Goal: Task Accomplishment & Management: Manage account settings

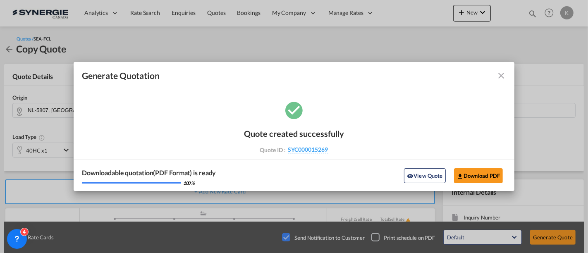
click at [501, 77] on md-icon "icon-close fg-AAA8AD cursor m-0" at bounding box center [501, 76] width 10 height 10
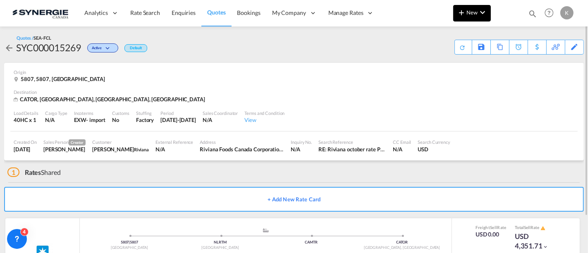
click at [460, 14] on md-icon "icon-plus 400-fg" at bounding box center [462, 12] width 10 height 10
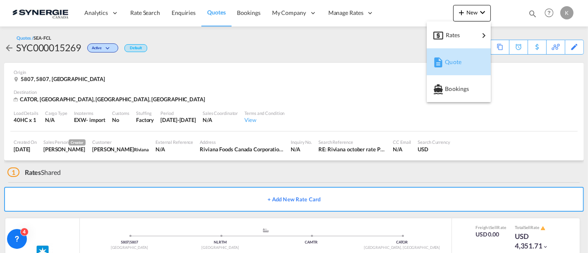
click at [454, 64] on span "Quote" at bounding box center [449, 62] width 9 height 17
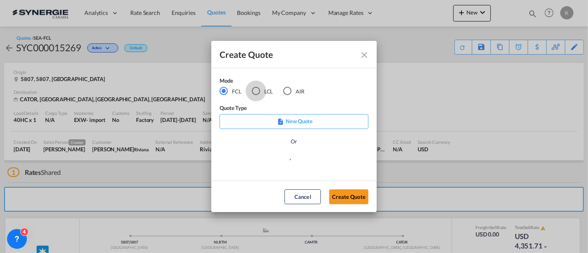
click at [255, 91] on div "LCL" at bounding box center [256, 91] width 8 height 8
click at [271, 160] on md-select "Select template *NEW* UBV [GEOGRAPHIC_DATA] consol LCL [PERSON_NAME] | [DATE] N…" at bounding box center [294, 162] width 149 height 17
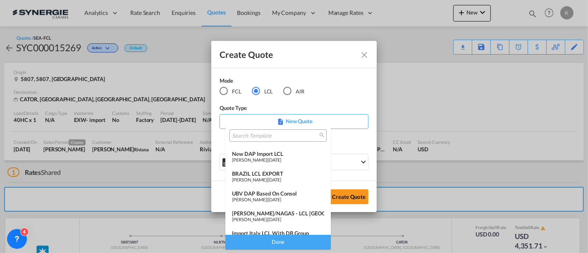
scroll to position [16, 0]
click at [240, 196] on div "UBV DAP based on Consol" at bounding box center [278, 194] width 92 height 7
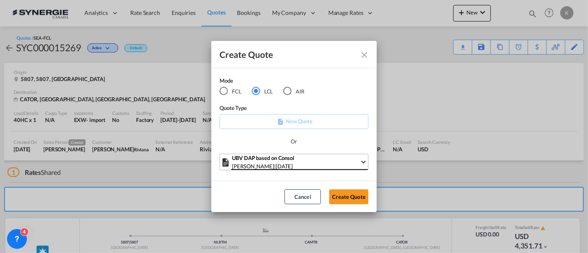
click at [293, 166] on span "[DATE]" at bounding box center [284, 166] width 17 height 7
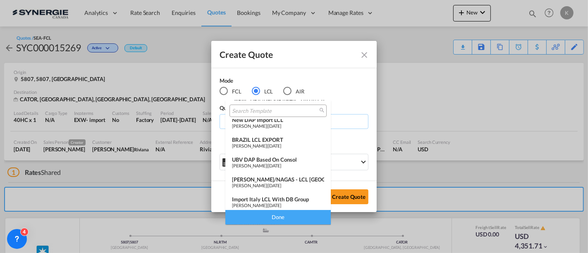
scroll to position [0, 0]
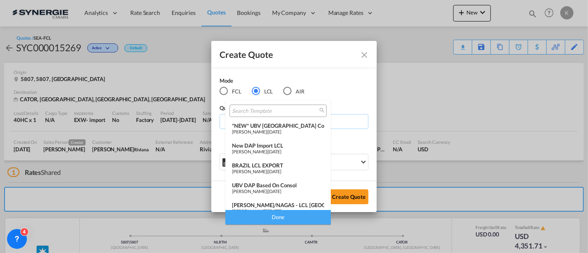
click at [267, 133] on span "[PERSON_NAME]" at bounding box center [249, 131] width 35 height 5
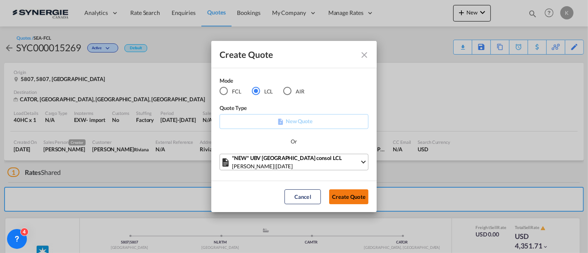
click at [342, 196] on button "Create Quote" at bounding box center [348, 196] width 39 height 15
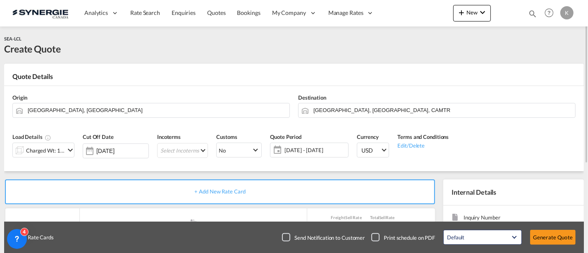
click at [67, 148] on md-icon "icon-chevron-down" at bounding box center [70, 150] width 10 height 10
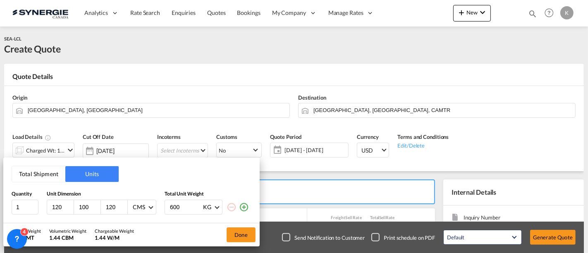
click at [59, 208] on input "120" at bounding box center [62, 206] width 22 height 7
type input "120"
type input "100"
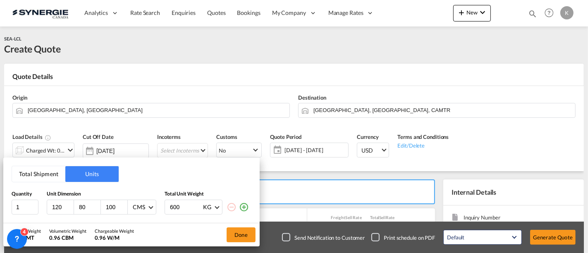
type input "80"
type input "154"
type input "154.2"
click at [239, 231] on button "Done" at bounding box center [241, 234] width 29 height 15
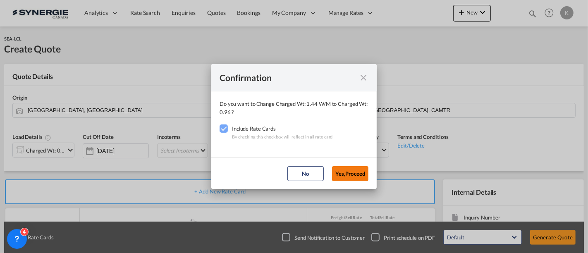
click at [350, 173] on button "Yes,Proceed" at bounding box center [350, 173] width 36 height 15
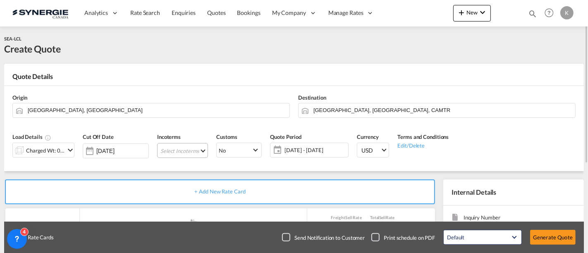
click at [174, 147] on md-select "Select Incoterms CPT - export Carrier Paid to FAS - export Free Alongside Ship …" at bounding box center [182, 150] width 51 height 15
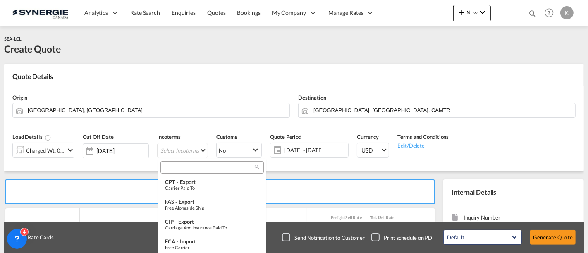
click at [186, 164] on input "search" at bounding box center [209, 167] width 92 height 7
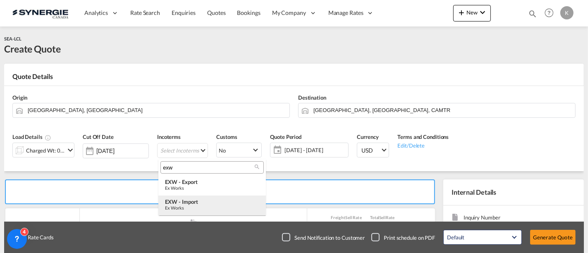
type input "exw"
click at [197, 201] on div "EXW - import" at bounding box center [212, 201] width 94 height 7
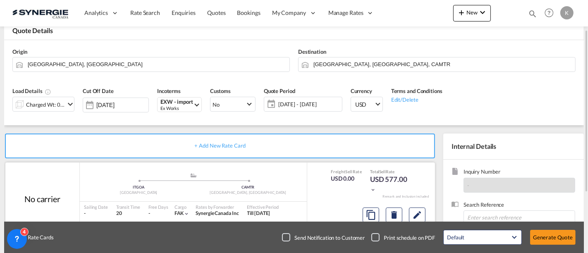
scroll to position [138, 0]
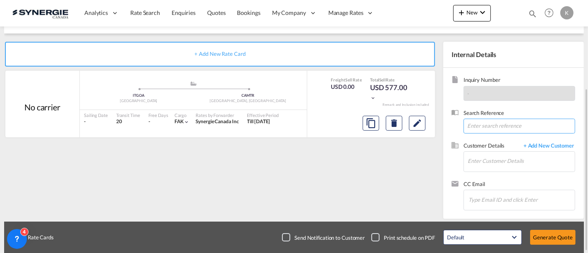
click at [508, 120] on input at bounding box center [520, 126] width 112 height 15
paste input "Re: I: Demande de prix Italie-[GEOGRAPHIC_DATA] EXW / PO# AC00029848 EXW Gorgo …"
type input "Re: I: Demande de prix Italie-[GEOGRAPHIC_DATA] EXW / PO# AC00029848 EXW Gorgo …"
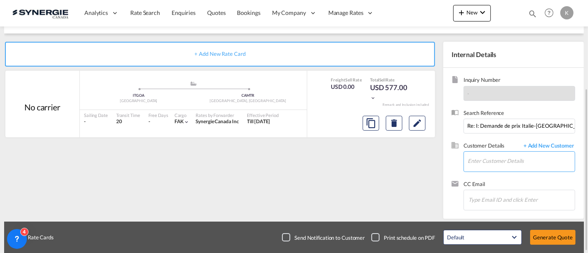
click at [481, 156] on input "Enter Customer Details" at bounding box center [521, 161] width 107 height 19
paste input "[EMAIL_ADDRESS][PERSON_NAME][DOMAIN_NAME]"
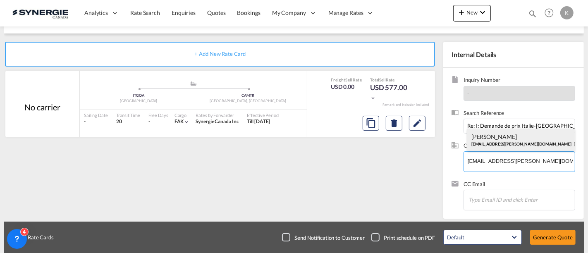
click at [492, 144] on div "[PERSON_NAME] [EMAIL_ADDRESS][PERSON_NAME][DOMAIN_NAME] | [PERSON_NAME]" at bounding box center [521, 140] width 108 height 22
type input "[PERSON_NAME], [EMAIL_ADDRESS][PERSON_NAME][DOMAIN_NAME]"
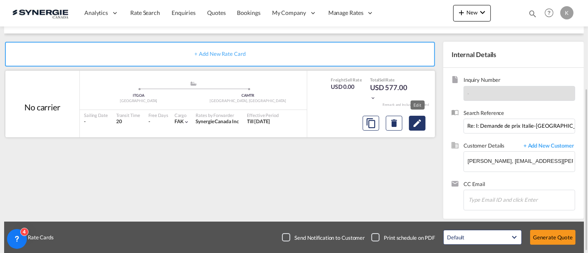
click at [419, 124] on md-icon "Edit" at bounding box center [417, 123] width 10 height 10
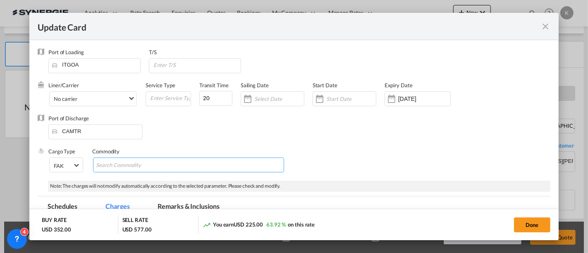
click at [119, 163] on input "Search Commodity" at bounding box center [134, 165] width 76 height 13
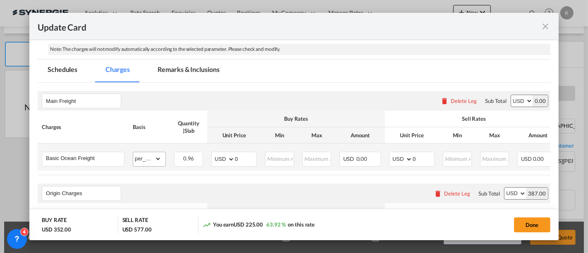
scroll to position [138, 0]
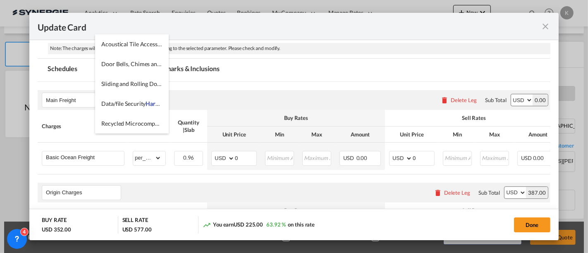
type input "Hardware"
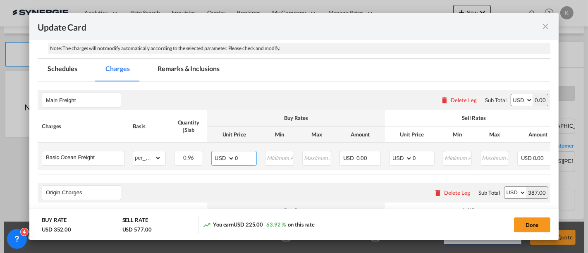
click at [218, 159] on md-input-container "AED AFN ALL AMD ANG AOA ARS AUD AWG AZN BAM BBD BDT BGN BHD BIF BMD BND BOB BRL…" at bounding box center [233, 158] width 45 height 15
type input "91"
type input "106"
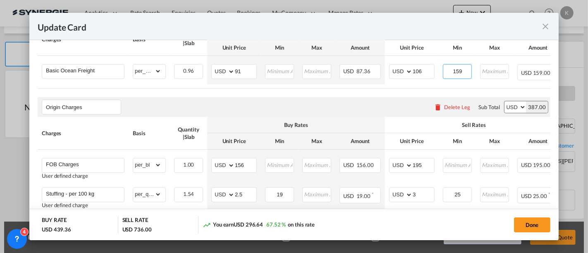
scroll to position [275, 0]
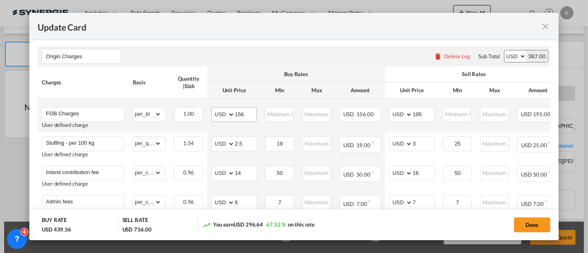
type input "159"
click at [221, 114] on select "AED AFN ALL AMD ANG AOA ARS AUD AWG AZN BAM BBD BDT BGN BHD BIF BMD BND [PERSON…" at bounding box center [224, 115] width 22 height 12
select select "string:EUR"
click at [213, 109] on select "AED AFN ALL AMD ANG AOA ARS AUD AWG AZN BAM BBD BDT BGN BHD BIF BMD BND [PERSON…" at bounding box center [224, 115] width 22 height 12
type input "200"
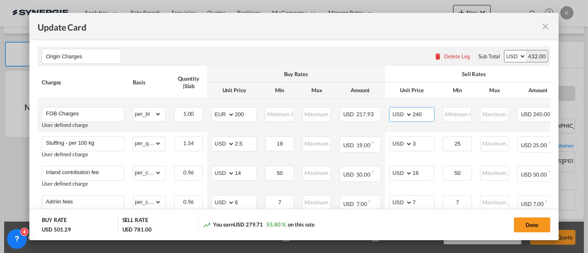
type input "240"
click at [504, 128] on td "Maximum must be greater than Minimum" at bounding box center [494, 115] width 37 height 33
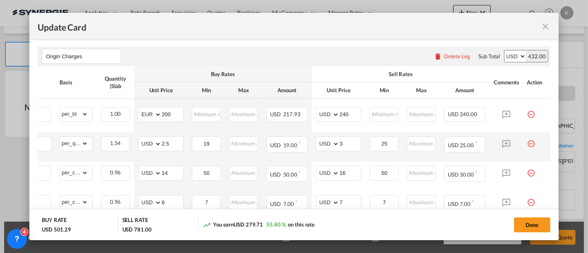
click at [527, 145] on md-icon "icon-minus-circle-outline red-400-fg pt-7" at bounding box center [531, 140] width 8 height 8
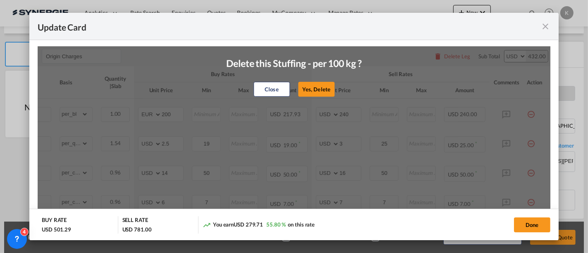
click at [318, 90] on button "Yes, Delete" at bounding box center [316, 89] width 36 height 15
type input "Inland contribution fee"
select select "per_cbm"
type input "14"
type input "50"
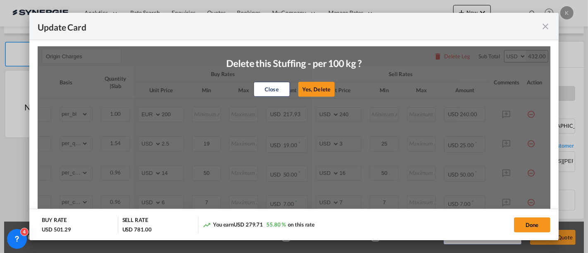
type input "16"
type input "50"
type input "Admin fees"
type input "6"
type input "7"
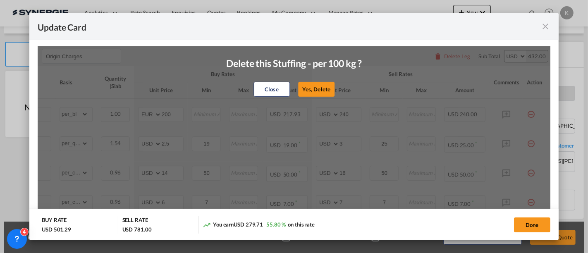
type input "7"
type input "LCL Pick up"
select select "flat"
type input "0"
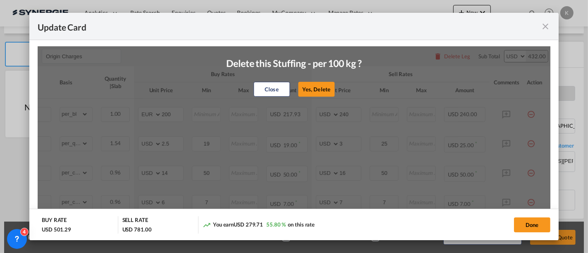
type input "90"
type input "0"
type input "110"
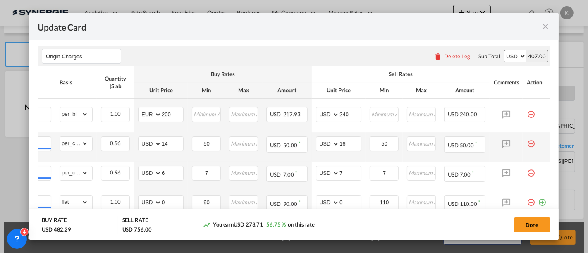
click at [527, 144] on md-icon "icon-minus-circle-outline red-400-fg pt-7" at bounding box center [531, 140] width 8 height 8
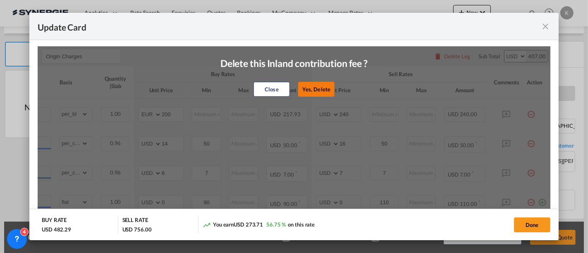
click at [315, 88] on button "Yes, Delete" at bounding box center [316, 89] width 36 height 15
type input "Admin fees"
type input "6"
type input "7"
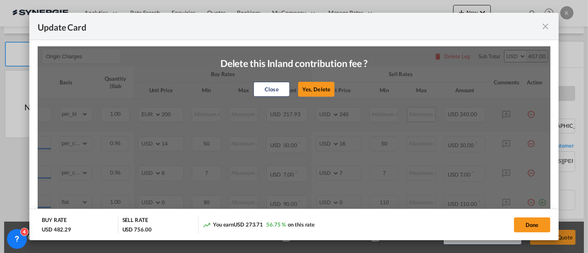
type input "7"
type input "LCL Pick up"
select select "flat"
type input "0"
type input "90"
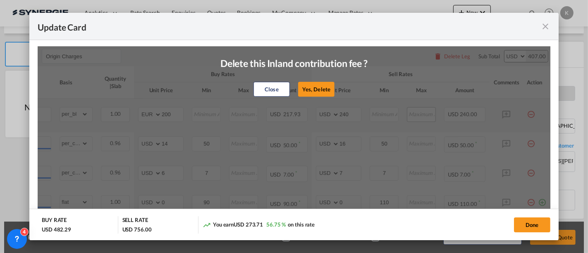
type input "0"
type input "110"
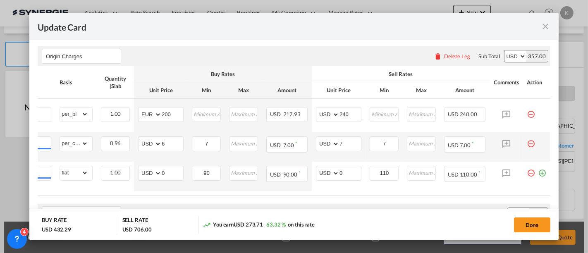
click at [527, 143] on md-icon "icon-minus-circle-outline red-400-fg pt-7" at bounding box center [531, 140] width 8 height 8
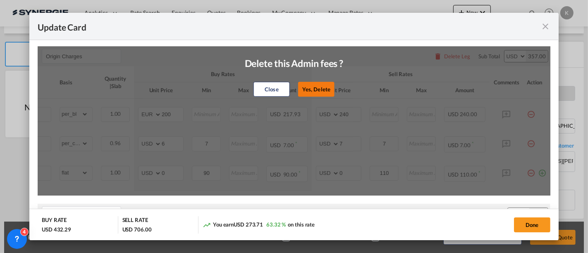
click at [313, 91] on button "Yes, Delete" at bounding box center [316, 89] width 36 height 15
type input "LCL Pick up"
select select "flat"
type input "0"
type input "90"
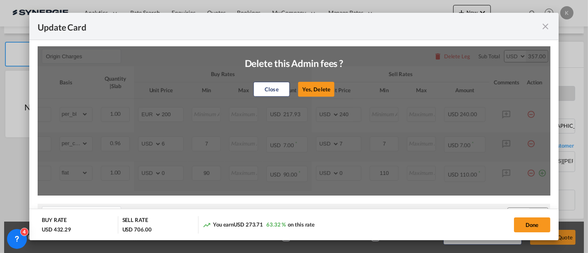
type input "0"
type input "110"
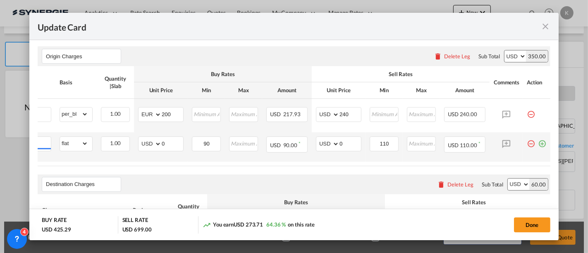
click at [527, 143] on md-icon "icon-minus-circle-outline red-400-fg pt-7" at bounding box center [531, 140] width 8 height 8
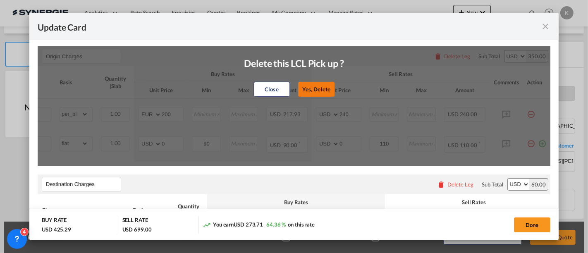
click at [315, 87] on button "Yes, Delete" at bounding box center [316, 89] width 36 height 15
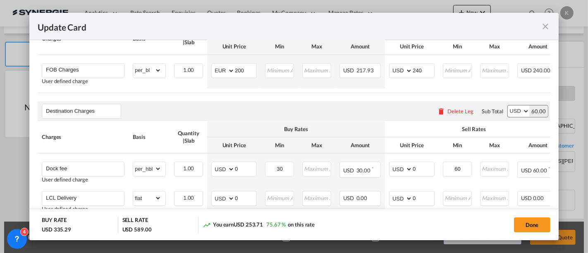
scroll to position [367, 0]
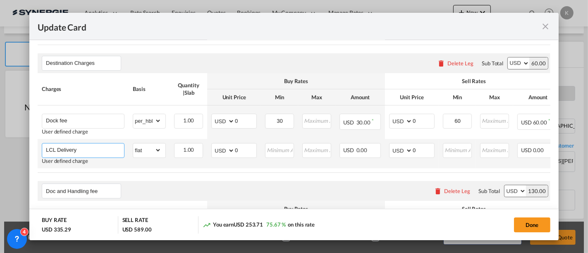
click at [93, 156] on input "LCL Delivery" at bounding box center [85, 149] width 78 height 12
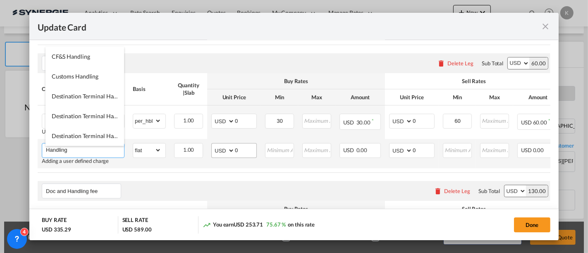
type input "Handling"
drag, startPoint x: 227, startPoint y: 153, endPoint x: 237, endPoint y: 151, distance: 9.6
click at [227, 152] on select "AED AFN ALL AMD ANG AOA ARS AUD AWG AZN BAM BBD BDT BGN BHD BIF BMD BND [PERSON…" at bounding box center [224, 151] width 22 height 12
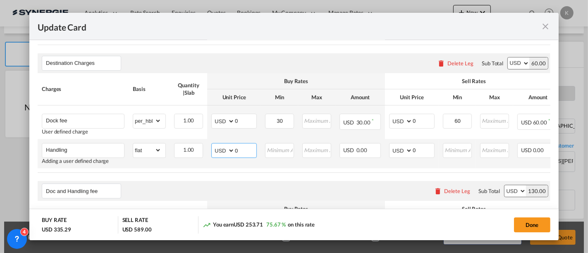
drag, startPoint x: 239, startPoint y: 151, endPoint x: 229, endPoint y: 155, distance: 10.2
click at [229, 155] on md-input-container "AED AFN ALL AMD ANG AOA ARS AUD AWG AZN BAM BBD BDT BGN BHD BIF BMD BND BOB BRL…" at bounding box center [233, 150] width 45 height 15
type input "25"
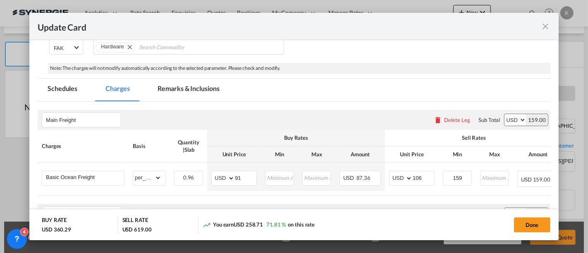
scroll to position [46, 0]
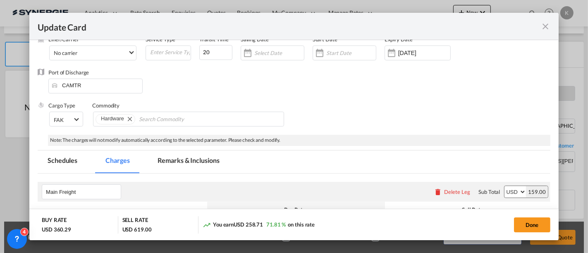
type input "30"
click at [181, 160] on md-tab-item "Remarks & Inclusions" at bounding box center [188, 162] width 81 height 23
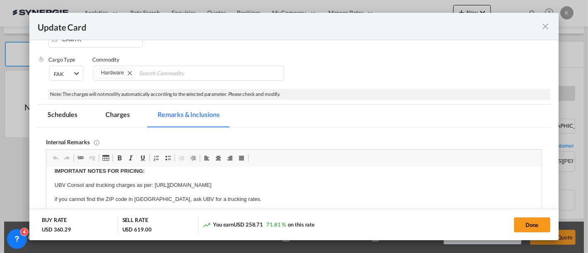
scroll to position [0, 0]
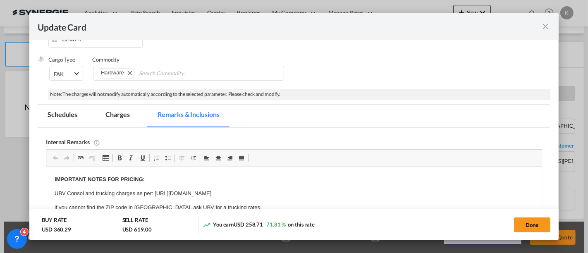
click at [46, 177] on iframe "Update Card Port ..." at bounding box center [293, 208] width 495 height 83
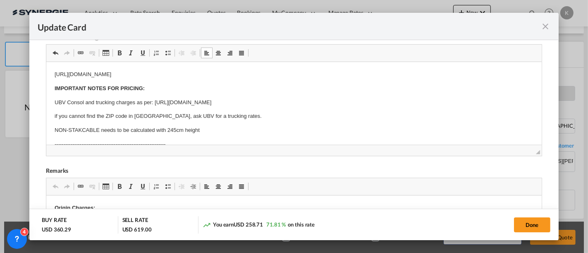
scroll to position [184, 0]
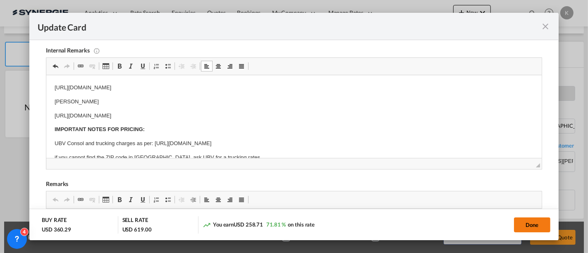
click at [528, 224] on button "Done" at bounding box center [532, 225] width 36 height 15
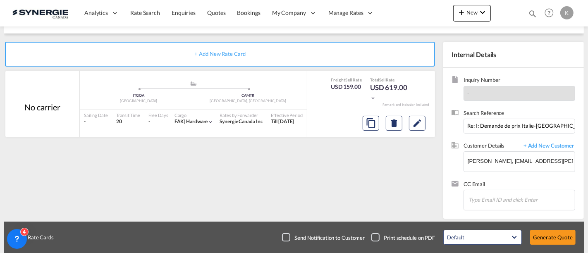
type input "[DATE]"
click at [290, 239] on div "Checkbox No Ink" at bounding box center [286, 237] width 8 height 8
click at [562, 234] on button "Generate Quote" at bounding box center [552, 237] width 45 height 15
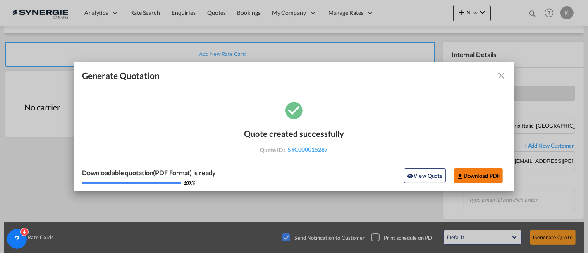
click at [476, 174] on button "Download PDF" at bounding box center [478, 175] width 49 height 15
click at [504, 73] on md-icon "icon-close fg-AAA8AD cursor m-0" at bounding box center [501, 76] width 10 height 10
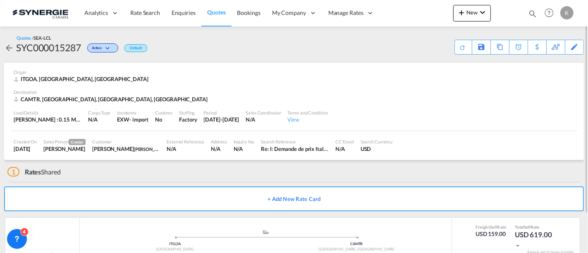
click at [10, 50] on md-icon "icon-arrow-left" at bounding box center [9, 48] width 10 height 10
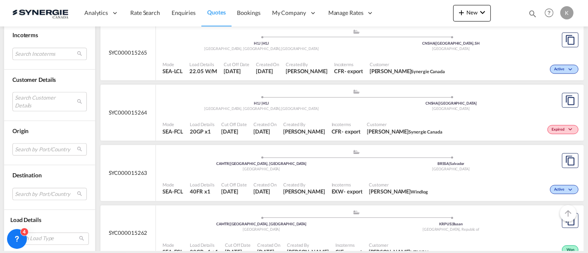
scroll to position [1674, 0]
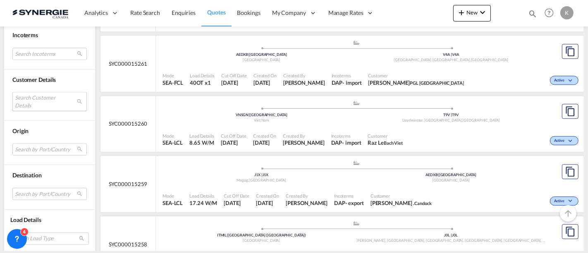
click at [36, 100] on md-select "Search Customer Details user name user [PERSON_NAME] [EMAIL_ADDRESS][DOMAIN_NAM…" at bounding box center [49, 101] width 74 height 19
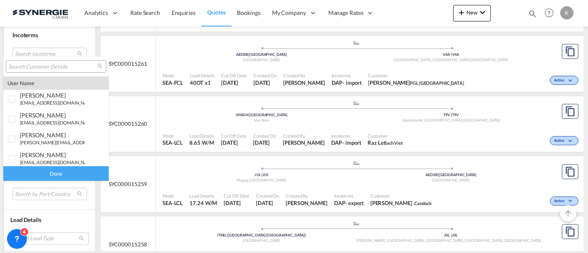
click at [47, 67] on input "search" at bounding box center [52, 66] width 89 height 7
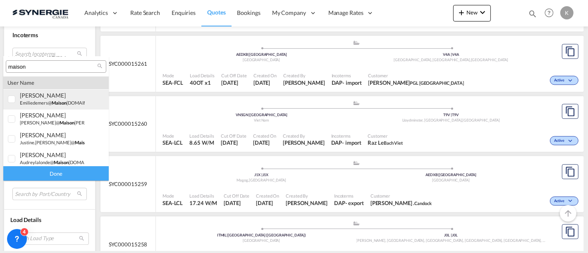
scroll to position [92, 0]
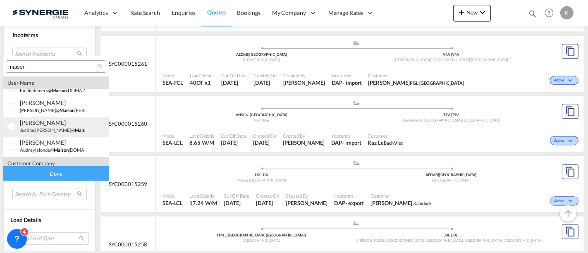
type input "maison"
click at [12, 127] on div at bounding box center [12, 127] width 8 height 8
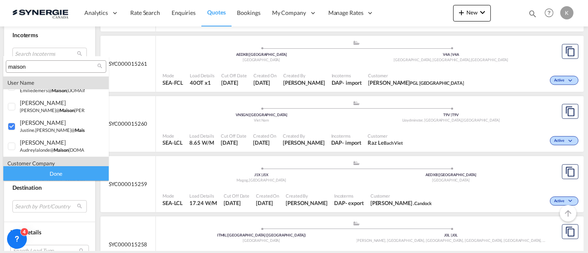
click at [55, 175] on div "Done" at bounding box center [55, 173] width 105 height 14
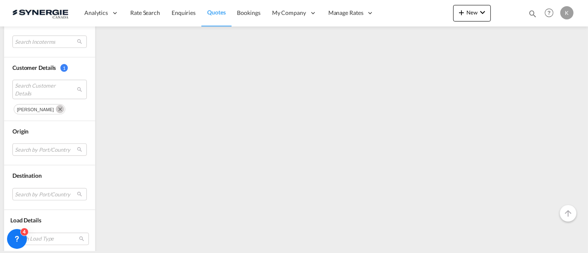
scroll to position [0, 0]
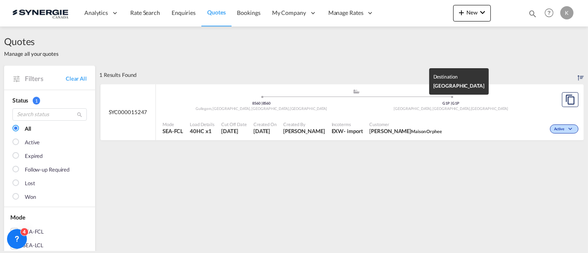
click at [367, 104] on div "G1P | G1P" at bounding box center [451, 103] width 190 height 5
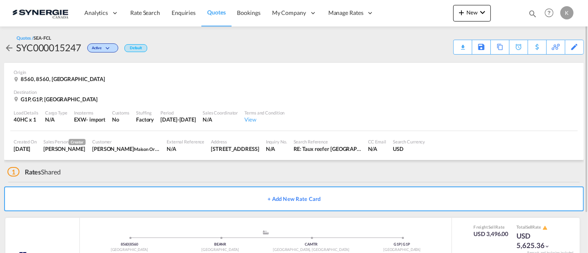
scroll to position [47, 0]
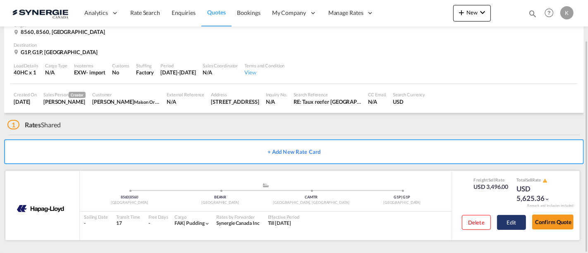
click at [510, 219] on button "Edit" at bounding box center [511, 222] width 29 height 15
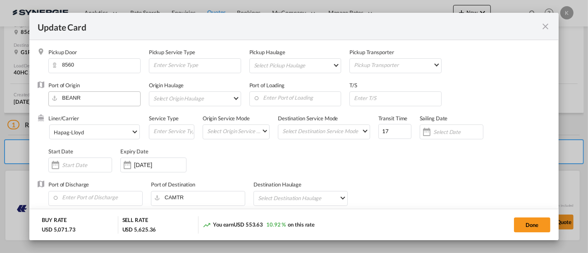
select select "per container"
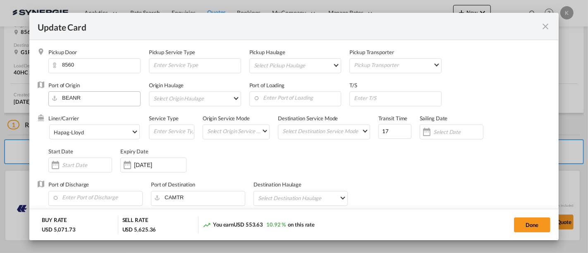
select select "per container"
select select "per B/L"
select select "per container"
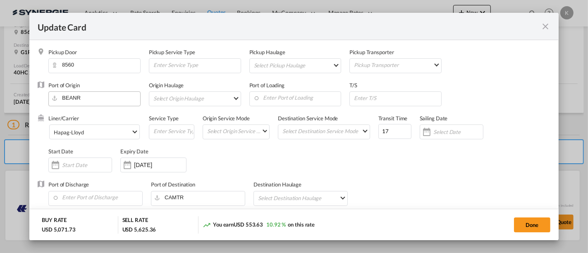
select select "per B/L"
select select "per shipment"
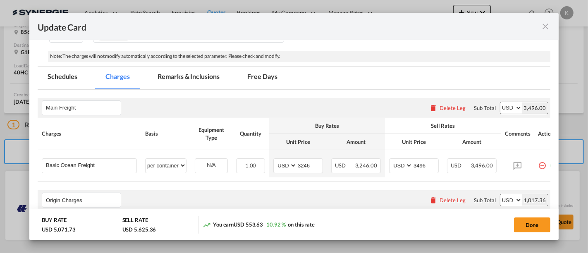
scroll to position [275, 0]
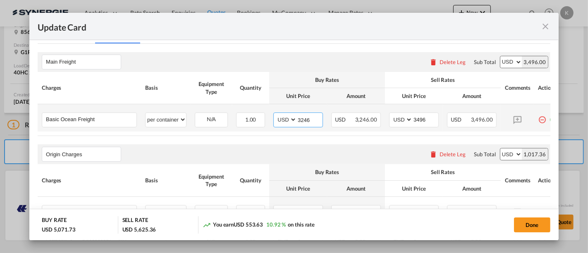
drag, startPoint x: 311, startPoint y: 115, endPoint x: 280, endPoint y: 121, distance: 32.0
click at [280, 121] on md-input-container "AED AFN ALL AMD ANG AOA ARS AUD AWG AZN BAM BBD BDT BGN BHD BIF BMD BND BOB BRL…" at bounding box center [298, 119] width 50 height 15
type input "2750"
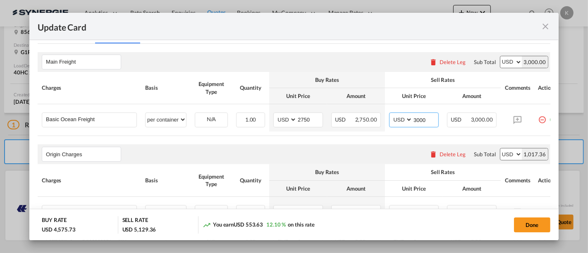
type input "3000"
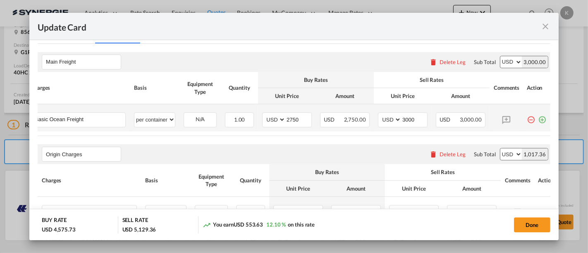
click at [538, 121] on md-icon "icon-plus-circle-outline green-400-fg" at bounding box center [542, 116] width 8 height 8
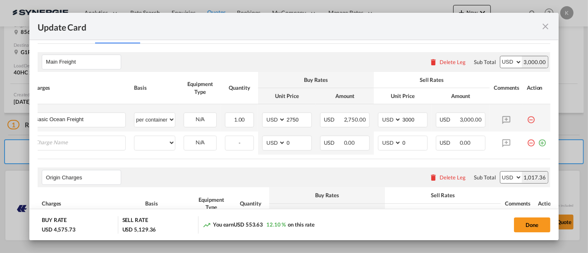
scroll to position [0, 8]
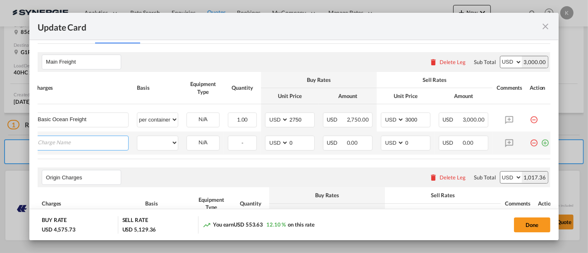
click at [93, 145] on input "Charge Name" at bounding box center [83, 142] width 91 height 12
paste input "there is a LSS of $300,- applicable as from 15.10."
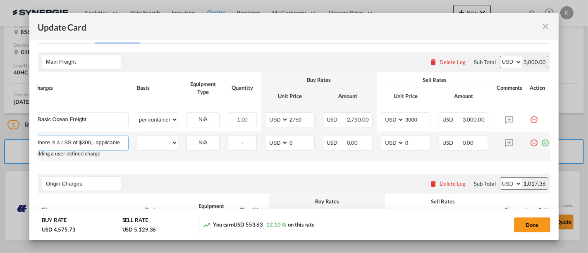
scroll to position [0, 36]
type input "there is a LSS of $300,- applicable as from 15.10."
click at [158, 142] on select "per equipment per container per B/L per shipping bill per shipment % on freight…" at bounding box center [157, 142] width 41 height 13
select select "per container"
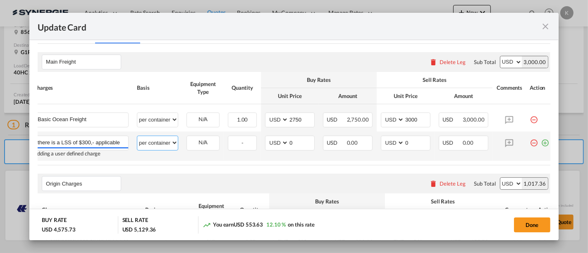
click at [137, 136] on select "per equipment per container per B/L per shipping bill per shipment % on freight…" at bounding box center [157, 142] width 41 height 13
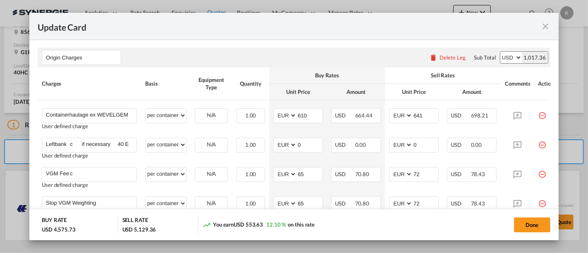
scroll to position [414, 0]
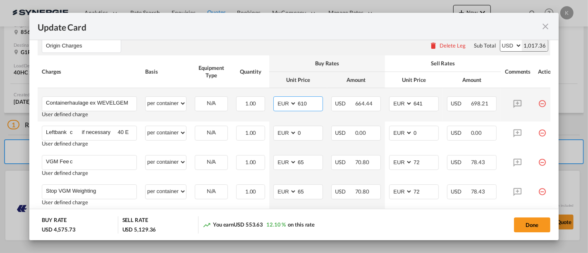
drag, startPoint x: 310, startPoint y: 103, endPoint x: 289, endPoint y: 106, distance: 21.3
click at [289, 106] on md-input-container "AED AFN ALL AMD ANG AOA ARS AUD AWG AZN BAM BBD BDT BGN BHD BIF BMD BND BOB BRL…" at bounding box center [298, 103] width 50 height 15
type input "1130"
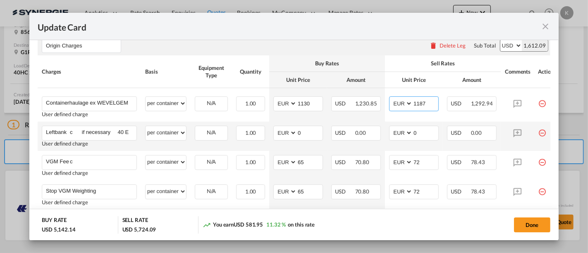
type input "1187"
click at [542, 133] on md-icon "icon-minus-circle-outline red-400-fg" at bounding box center [542, 130] width 8 height 8
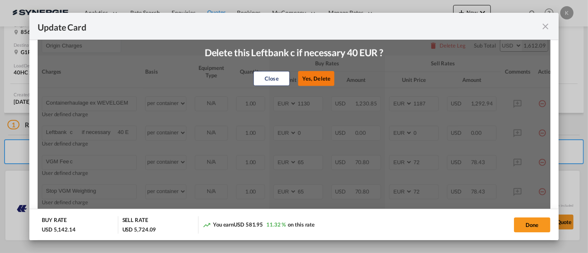
click at [324, 82] on button "Yes, Delete" at bounding box center [316, 78] width 36 height 15
type input "VGM Fee c"
type input "65"
type input "72"
type input "Stop VGM Weighting"
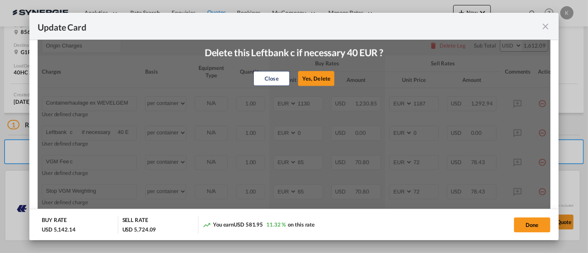
type input "THC c per container INCL ISPS c per container INCL"
select select "string:USD"
type input "0"
select select "string:USD"
type input "0"
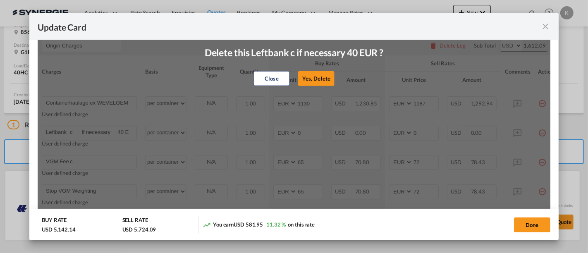
type input "Handling/Administration per B/L Export customs clearance B/L fee"
select select "per B/L"
select select "string:EUR"
type input "135"
select select "string:EUR"
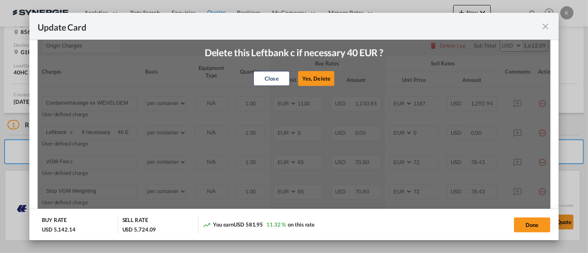
type input "149"
type input "Sending original B/L c if necessary 85 EUR"
select select "string:USD"
type input "0"
select select "string:USD"
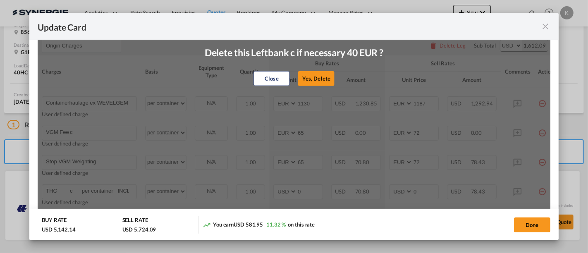
type input "0"
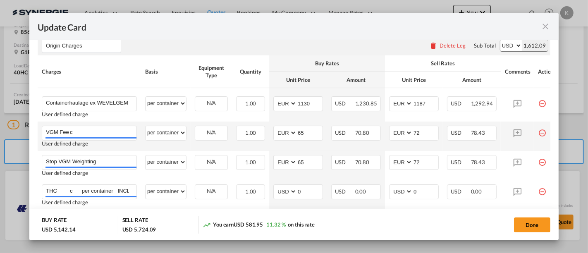
click at [542, 134] on md-icon "icon-minus-circle-outline red-400-fg" at bounding box center [542, 130] width 8 height 8
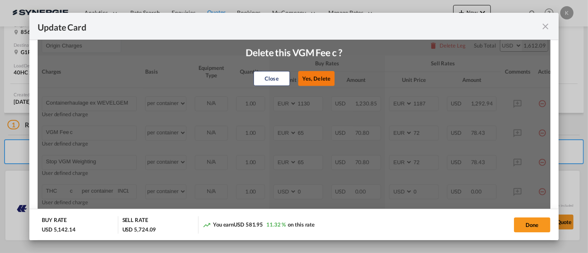
click at [316, 76] on button "Yes, Delete" at bounding box center [316, 78] width 36 height 15
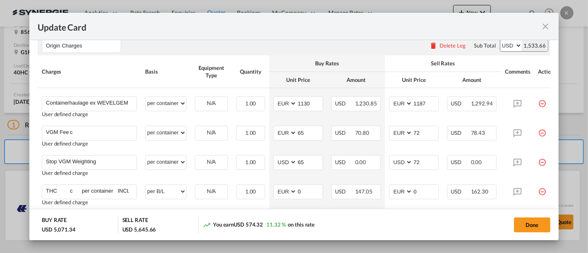
type input "Stop VGM Weighting"
type input "THC c per container INCL ISPS c per container INCL"
select select "string:USD"
type input "0"
select select "string:USD"
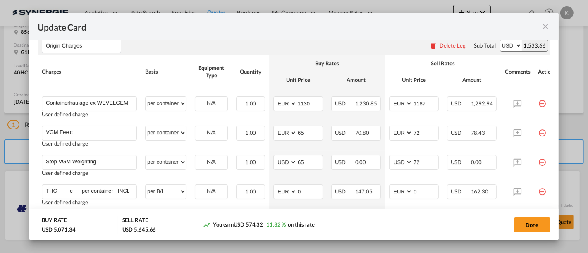
type input "0"
type input "Handling/Administration per B/L Export customs clearance B/L fee"
select select "per B/L"
select select "string:EUR"
type input "135"
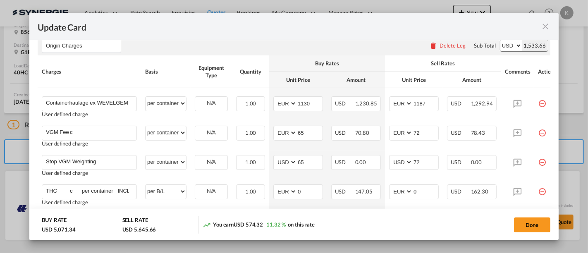
select select "string:EUR"
type input "149"
type input "Sending original B/L c if necessary 85 EUR"
select select "string:USD"
type input "0"
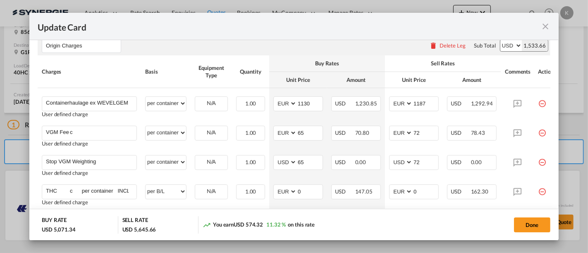
select select "string:USD"
type input "0"
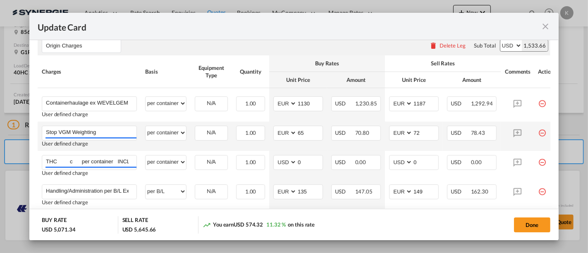
click at [541, 134] on md-icon "icon-minus-circle-outline red-400-fg" at bounding box center [542, 130] width 8 height 8
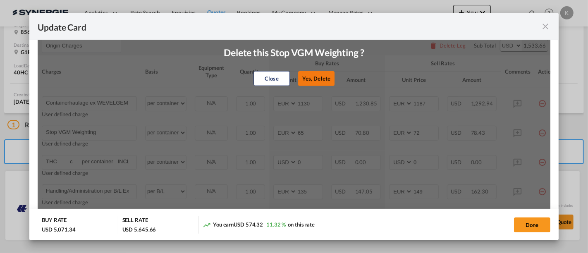
click at [314, 80] on button "Yes, Delete" at bounding box center [316, 78] width 36 height 15
type input "THC c per container INCL ISPS c per container INCL"
select select "string:USD"
type input "0"
select select "string:USD"
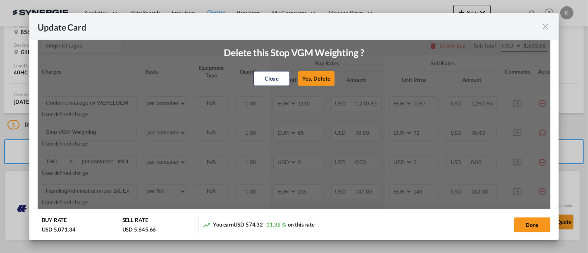
type input "0"
type input "Handling/Administration per B/L Export customs clearance B/L fee"
select select "per B/L"
select select "string:EUR"
type input "135"
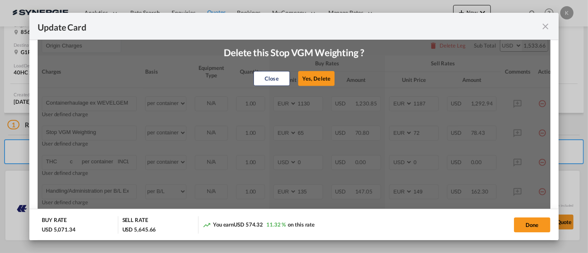
select select "string:EUR"
type input "149"
type input "Sending original B/L c if necessary 85 EUR"
select select "string:USD"
type input "0"
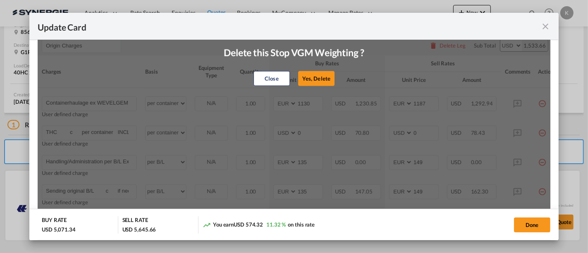
select select "string:USD"
type input "0"
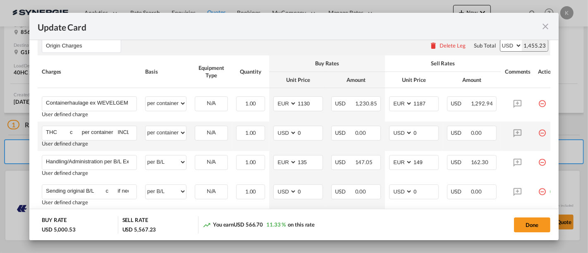
click at [540, 134] on md-icon "icon-minus-circle-outline red-400-fg" at bounding box center [542, 130] width 8 height 8
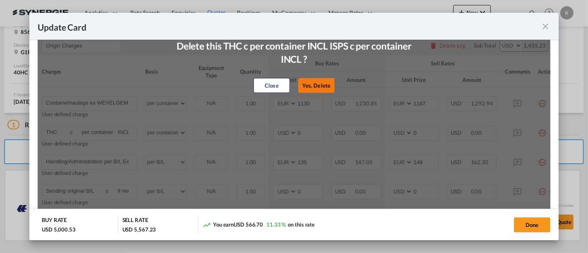
click at [325, 82] on button "Yes, Delete" at bounding box center [316, 85] width 36 height 15
type input "Handling/Administration per B/L Export customs clearance B/L fee"
select select "per B/L"
select select "string:EUR"
type input "135"
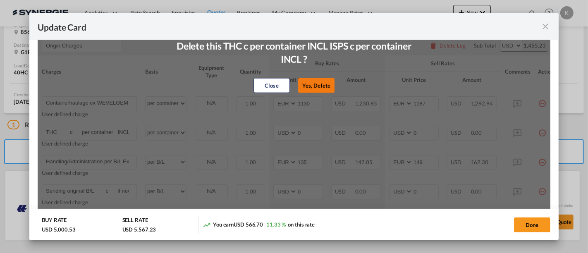
select select "string:EUR"
type input "149"
type input "Sending original B/L c if necessary 85 EUR"
select select "string:USD"
type input "0"
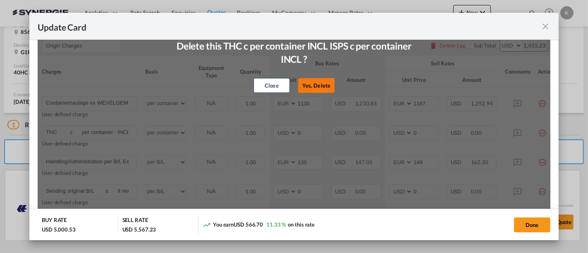
select select "string:USD"
type input "0"
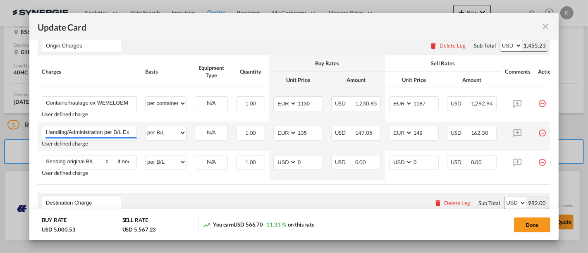
click at [540, 134] on md-icon "icon-minus-circle-outline red-400-fg" at bounding box center [542, 130] width 8 height 8
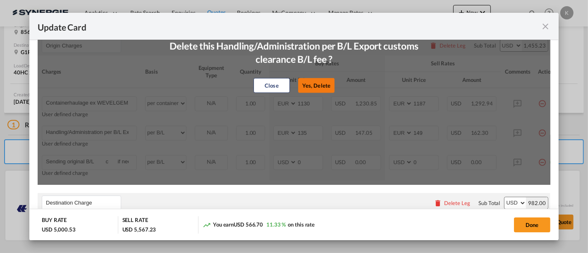
click at [319, 81] on button "Yes, Delete" at bounding box center [316, 85] width 36 height 15
type input "Sending original B/L c if necessary 85 EUR"
select select "string:USD"
type input "0"
select select "string:USD"
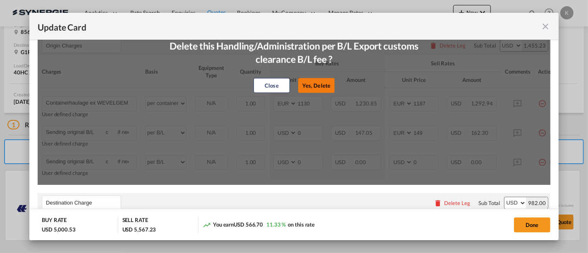
type input "0"
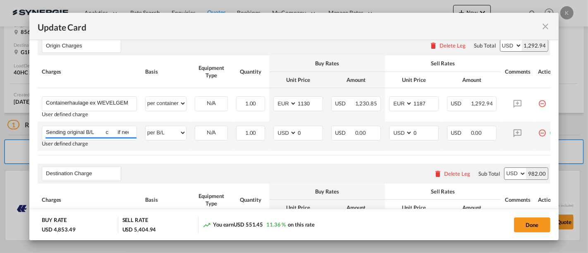
click at [538, 137] on td "Update Card Pickup ..." at bounding box center [548, 136] width 28 height 29
click at [541, 131] on md-icon "icon-minus-circle-outline red-400-fg" at bounding box center [542, 130] width 8 height 8
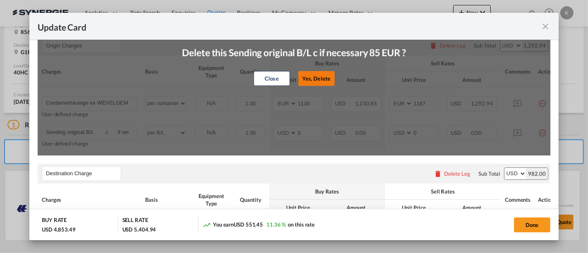
click at [313, 86] on button "Yes, Delete" at bounding box center [316, 78] width 36 height 15
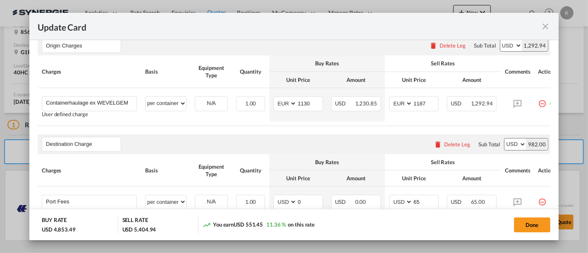
drag, startPoint x: 512, startPoint y: 127, endPoint x: 542, endPoint y: 127, distance: 30.6
click at [542, 126] on table "Charges Basis Equipment Type Quantity Buy Rates Sell Rates Comments Action Unit…" at bounding box center [300, 90] width 524 height 70
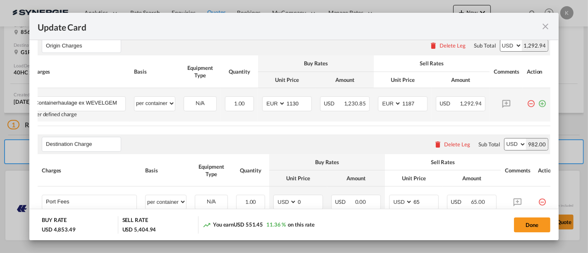
click at [538, 102] on md-icon "icon-plus-circle-outline green-400-fg" at bounding box center [542, 100] width 8 height 8
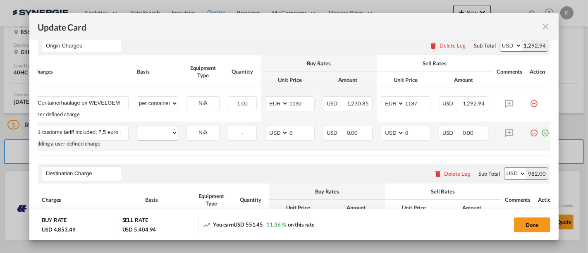
scroll to position [0, 32]
type input "1 customs tariff included; 7,5 euro per next entry"
click at [167, 131] on select "per equipment per container per B/L per shipping bill per shipment per pallet p…" at bounding box center [157, 132] width 41 height 13
select select "per shipment"
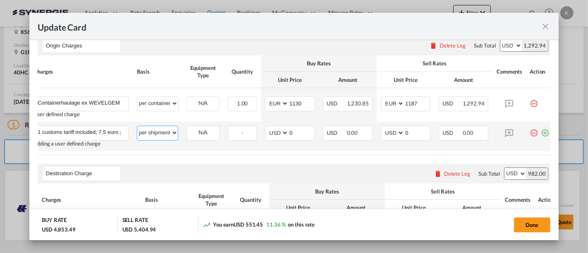
click at [137, 127] on select "per equipment per container per B/L per shipping bill per shipment per pallet p…" at bounding box center [157, 132] width 41 height 13
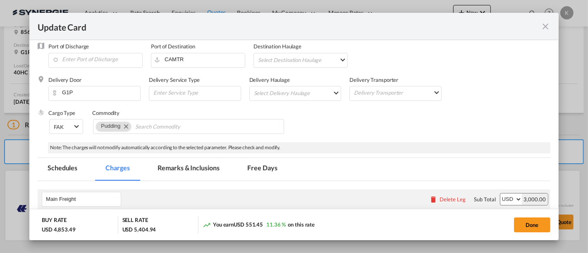
scroll to position [138, 0]
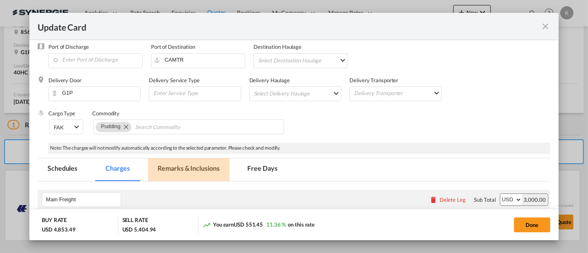
click at [194, 166] on md-tab-item "Remarks & Inclusions" at bounding box center [188, 169] width 81 height 23
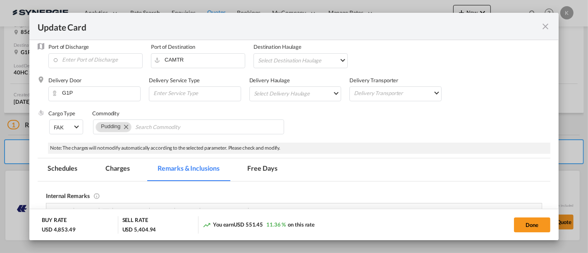
scroll to position [275, 0]
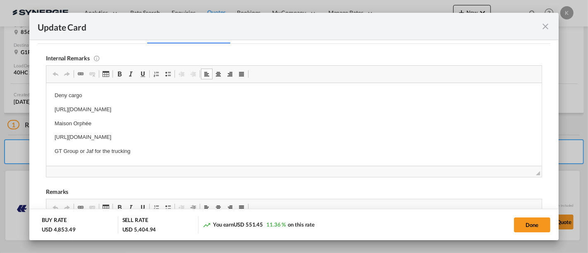
drag, startPoint x: 296, startPoint y: 107, endPoint x: 41, endPoint y: 87, distance: 255.9
click at [46, 87] on html "Deny cargo https://app.frontapp.com/open/msg_1hyi7cwf?key=UAMzN5CF1cMZy52yCVdNi…" at bounding box center [293, 123] width 495 height 81
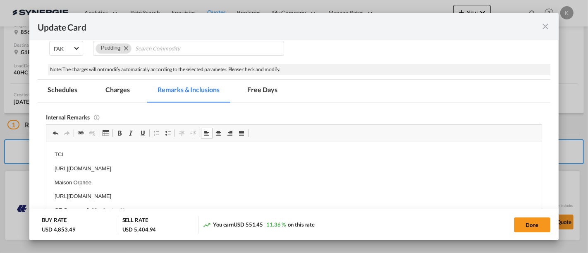
scroll to position [184, 0]
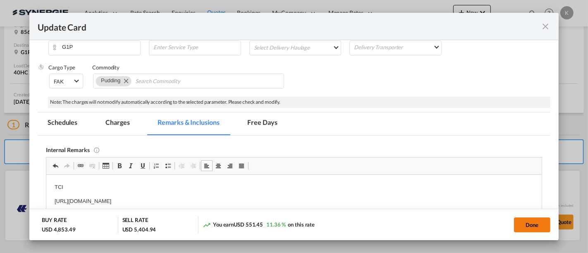
click at [521, 227] on button "Done" at bounding box center [532, 225] width 36 height 15
type input "30 Oct 2025"
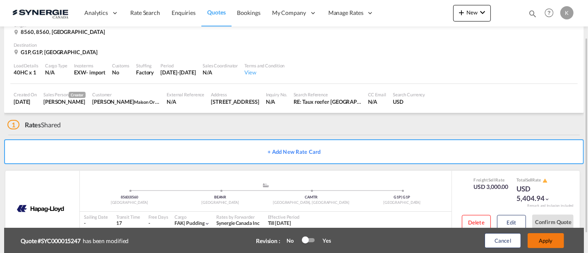
click at [547, 242] on button "Apply" at bounding box center [546, 240] width 36 height 15
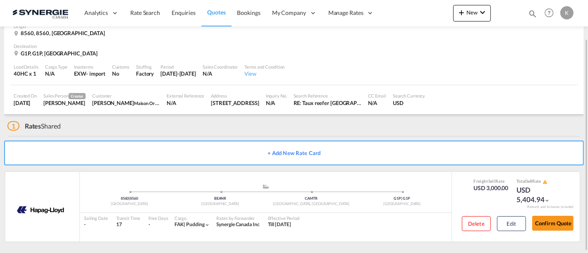
scroll to position [47, 0]
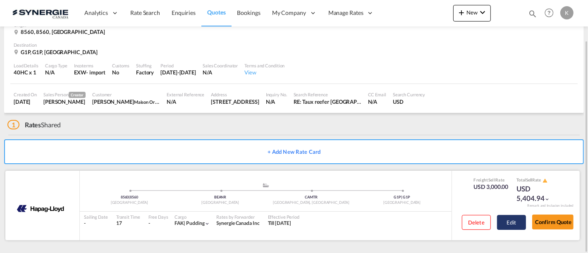
click at [507, 225] on button "Edit" at bounding box center [511, 222] width 29 height 15
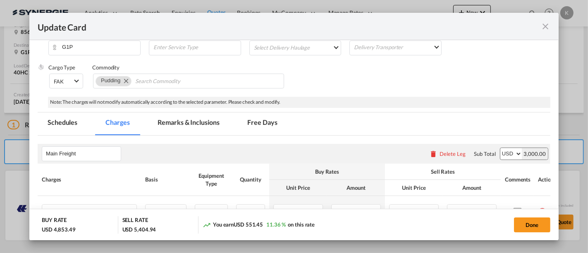
scroll to position [184, 0]
click at [533, 225] on button "Done" at bounding box center [532, 225] width 36 height 15
type input "30 Oct 2025"
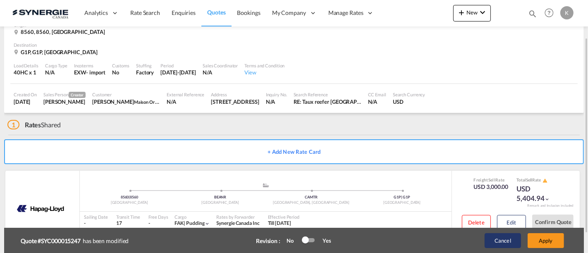
click at [503, 244] on button "Cancel" at bounding box center [503, 240] width 36 height 15
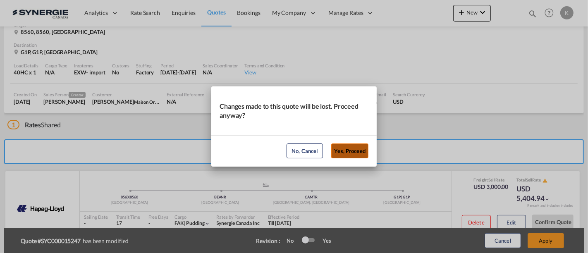
click at [348, 152] on button "Yes, Proceed" at bounding box center [349, 150] width 37 height 15
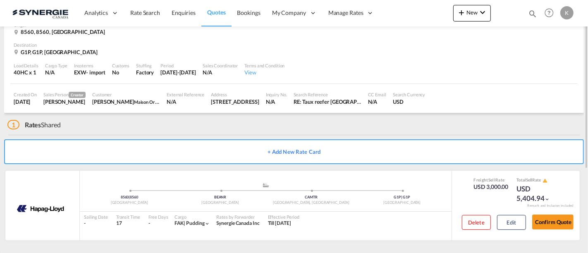
scroll to position [1, 0]
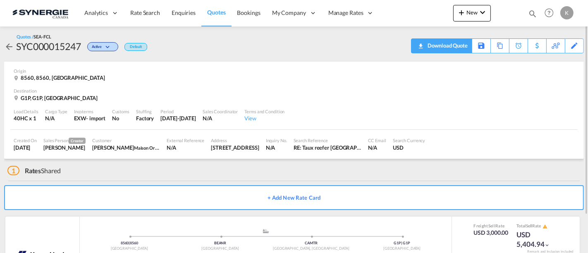
click at [459, 43] on div "Download Quote" at bounding box center [447, 45] width 42 height 13
